Goal: Task Accomplishment & Management: Use online tool/utility

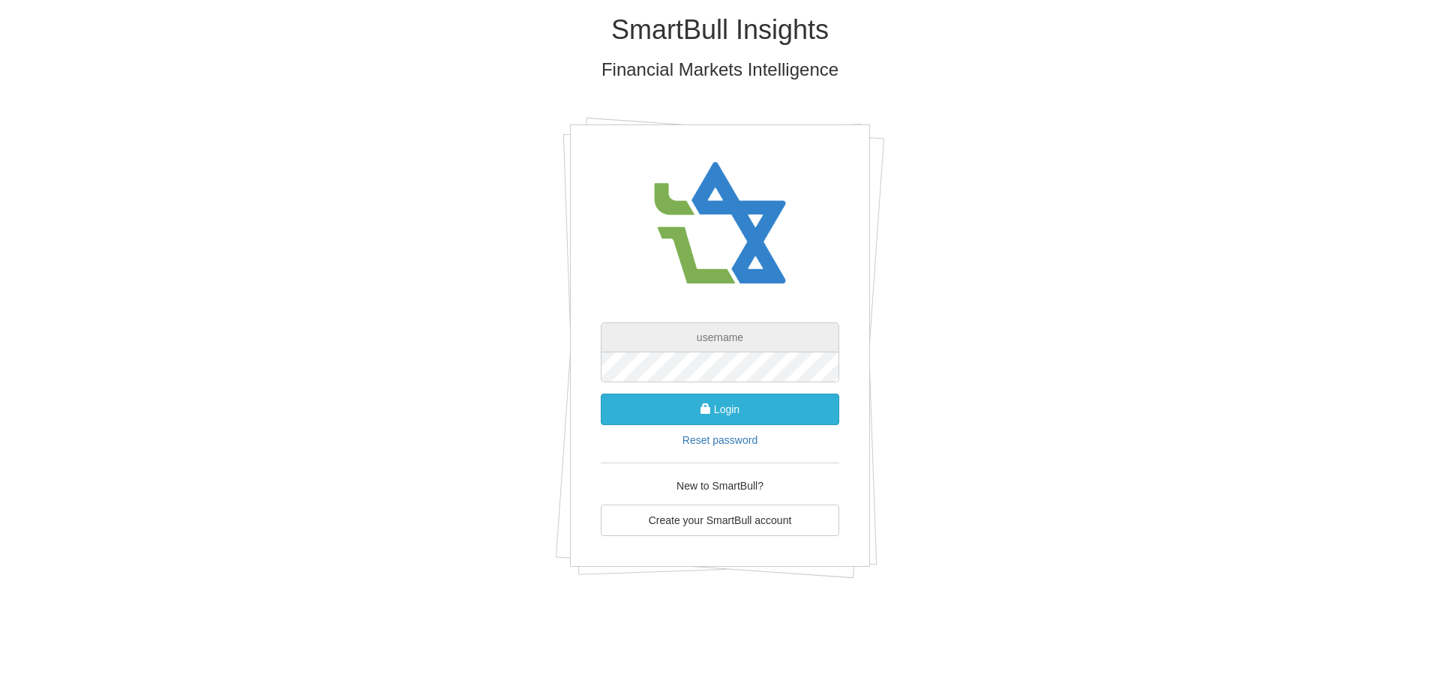
type input "[EMAIL_ADDRESS][DOMAIN_NAME]"
click at [724, 414] on button "Login" at bounding box center [720, 410] width 239 height 32
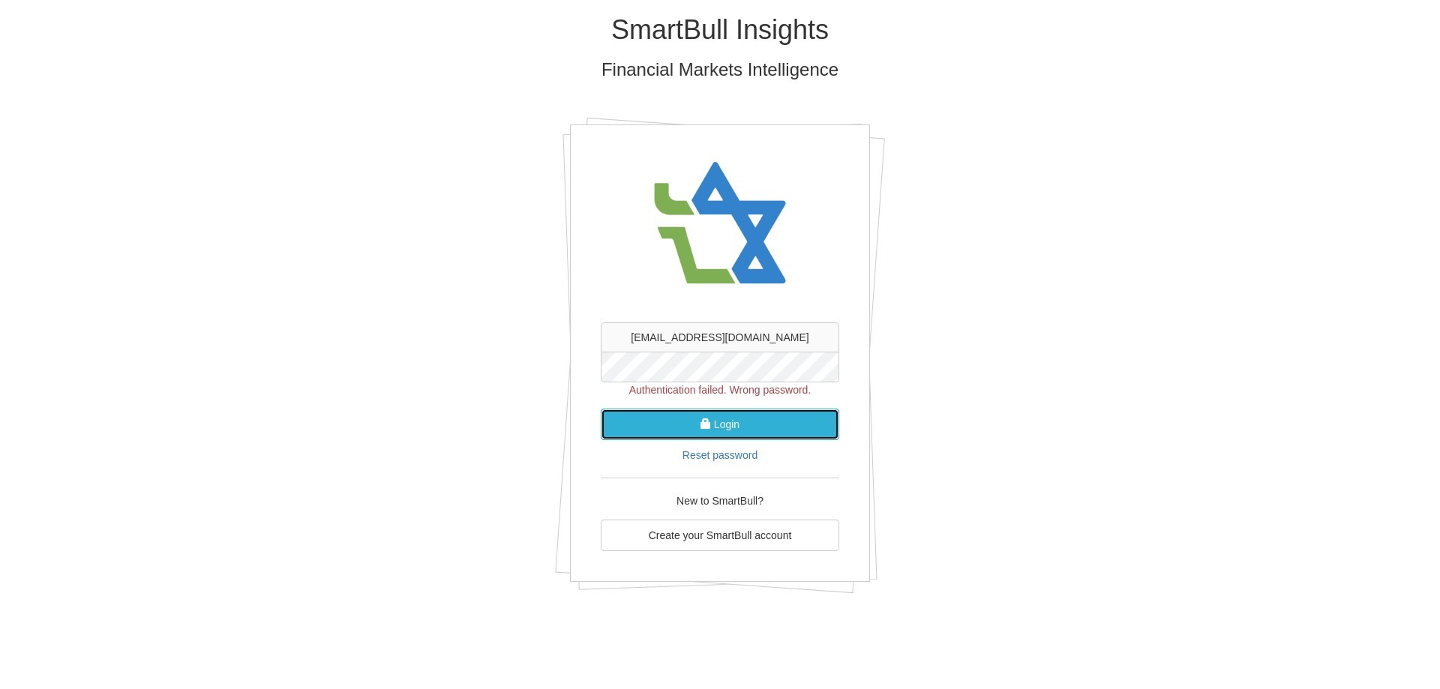
click at [668, 424] on button "Login" at bounding box center [720, 425] width 239 height 32
click at [719, 422] on button "Login" at bounding box center [720, 425] width 239 height 32
click at [642, 425] on button "Login" at bounding box center [720, 425] width 239 height 32
click at [638, 419] on button "Login" at bounding box center [720, 425] width 239 height 32
click at [740, 422] on button "Login" at bounding box center [720, 425] width 239 height 32
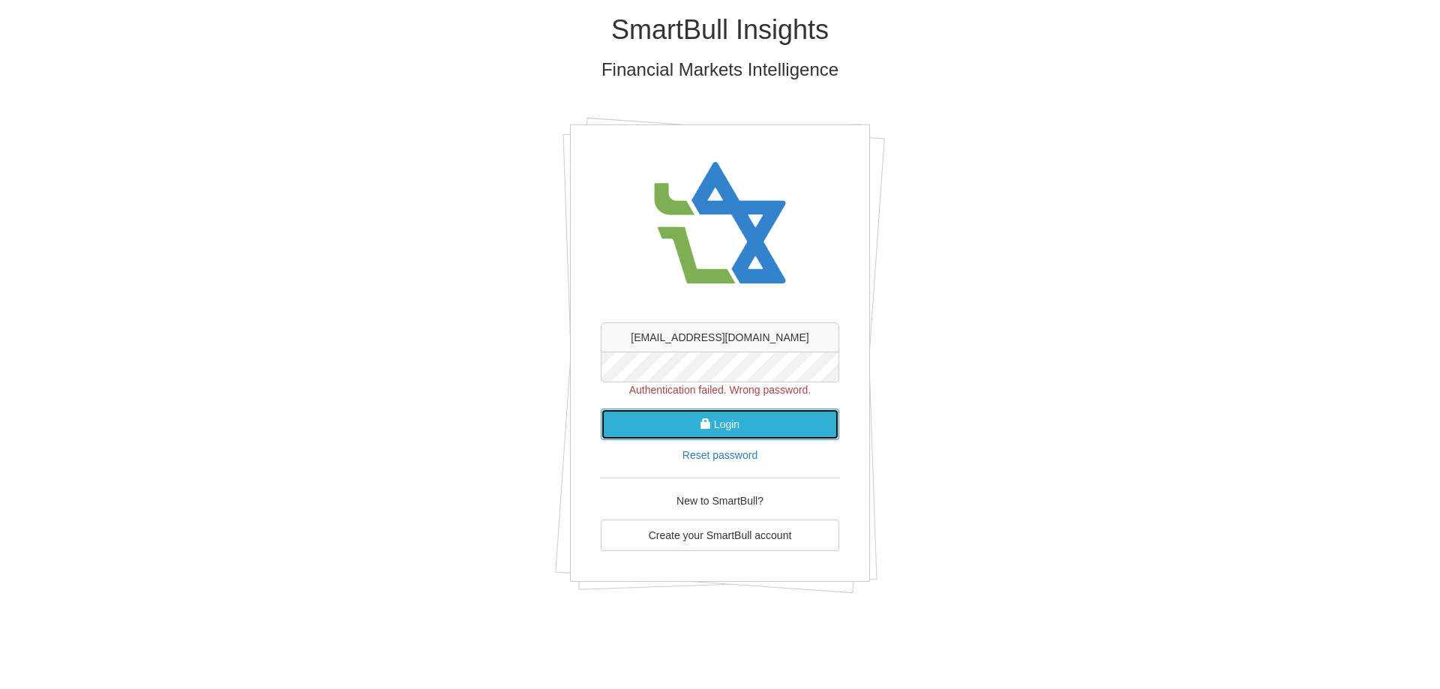
click at [646, 425] on button "Login" at bounding box center [720, 425] width 239 height 32
click at [722, 425] on button "Login" at bounding box center [720, 425] width 239 height 32
click at [669, 419] on button "Login" at bounding box center [720, 425] width 239 height 32
click at [739, 422] on button "Login" at bounding box center [720, 425] width 239 height 32
